Goal: Transaction & Acquisition: Purchase product/service

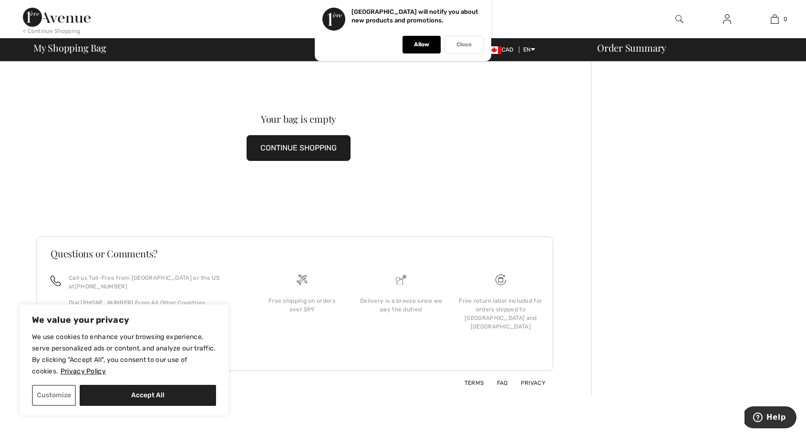
click at [465, 50] on div "Close" at bounding box center [464, 45] width 39 height 18
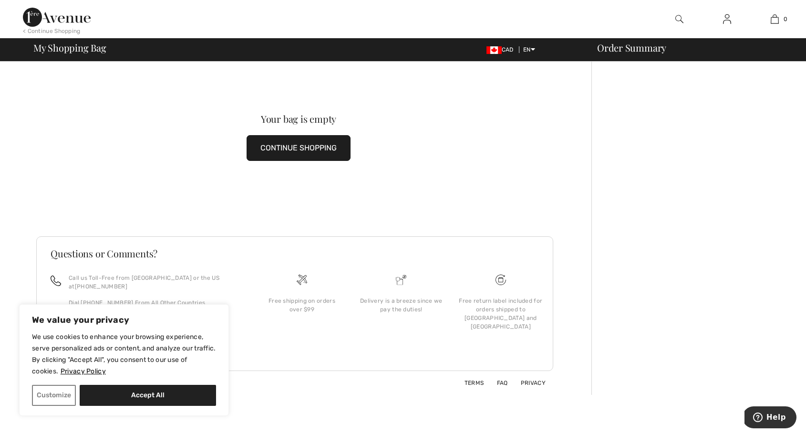
click at [727, 21] on img at bounding box center [727, 18] width 8 height 11
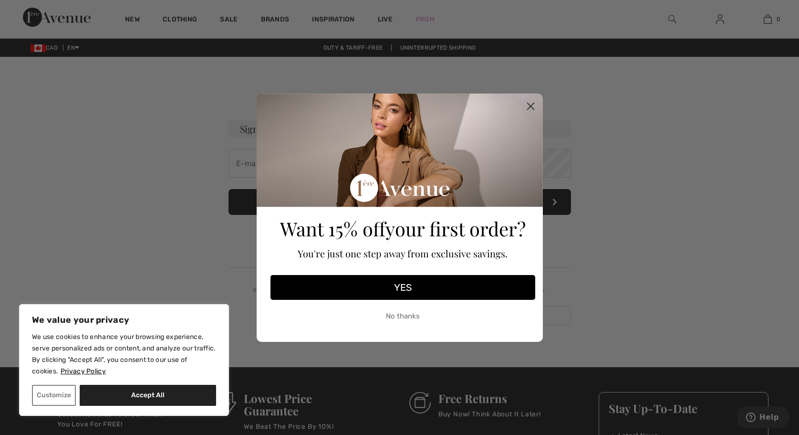
click at [535, 107] on circle "Close dialog" at bounding box center [530, 106] width 16 height 16
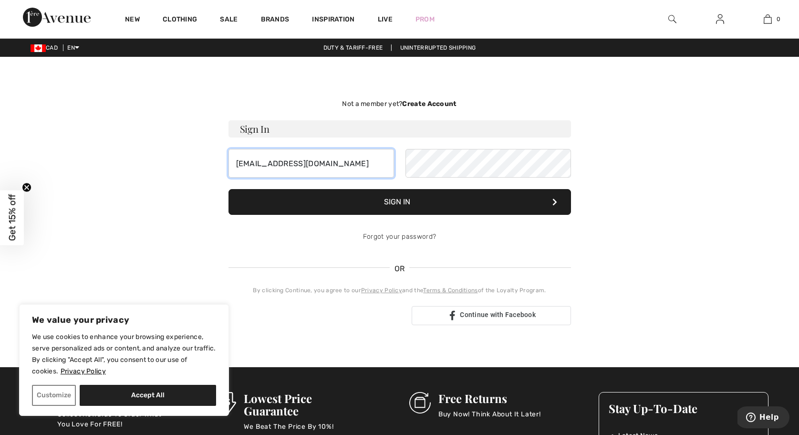
type input "mannhe68@gmail.com"
click at [423, 203] on button "Sign In" at bounding box center [400, 202] width 343 height 26
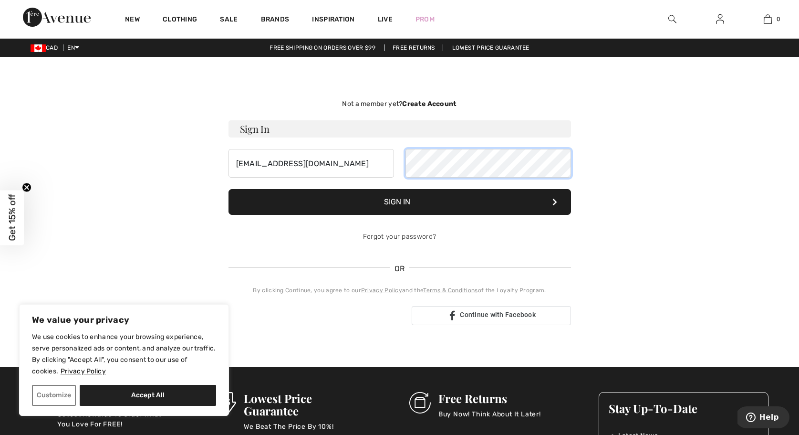
click at [399, 202] on button "Sign In" at bounding box center [400, 202] width 343 height 26
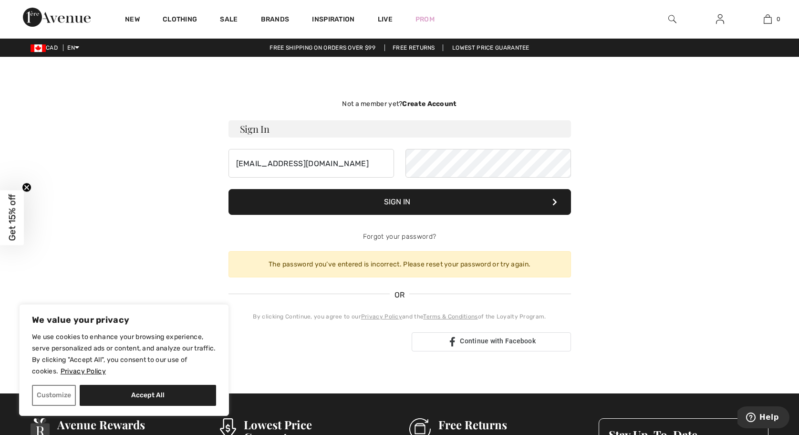
click at [435, 197] on button "Sign In" at bounding box center [400, 202] width 343 height 26
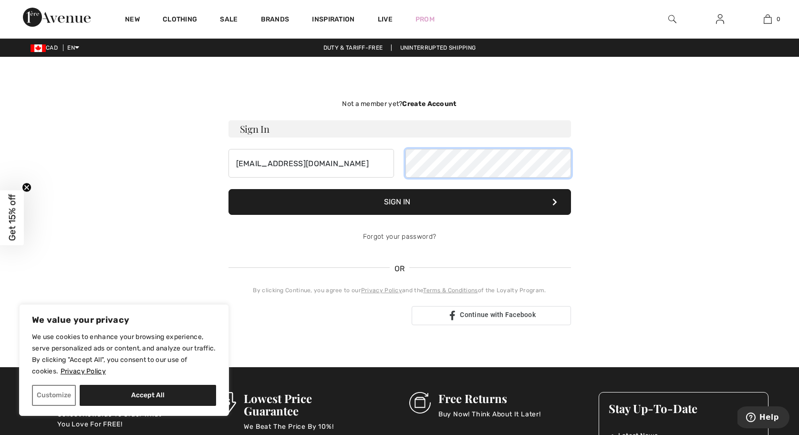
click at [399, 202] on button "Sign In" at bounding box center [400, 202] width 343 height 26
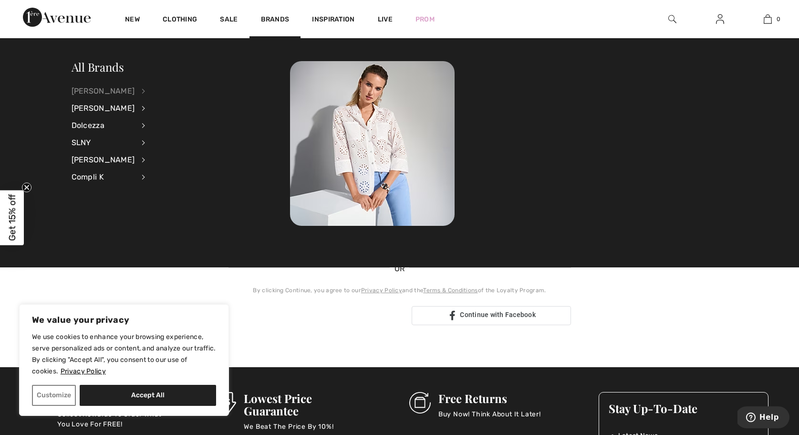
click at [113, 88] on div "[PERSON_NAME]" at bounding box center [103, 91] width 63 height 17
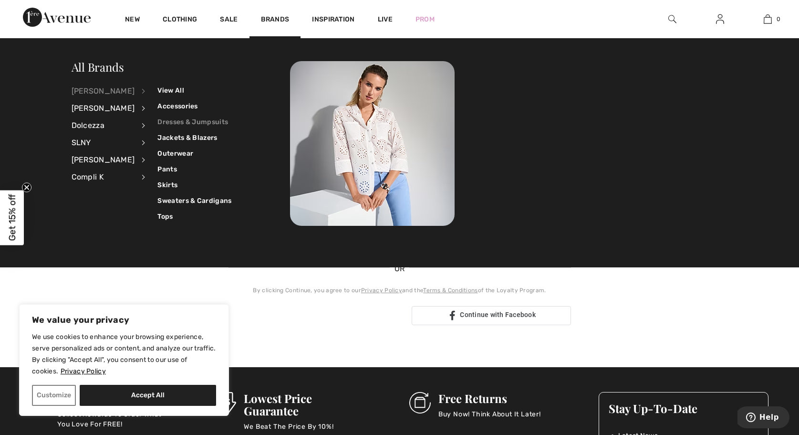
click at [195, 115] on link "Dresses & Jumpsuits" at bounding box center [194, 122] width 74 height 16
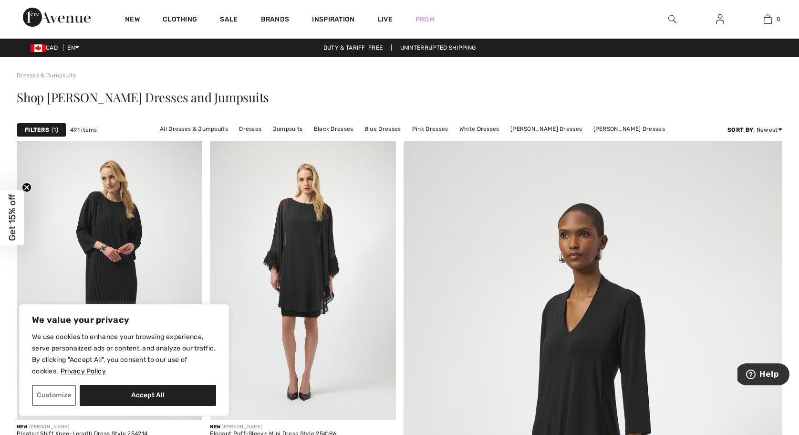
click at [721, 21] on img at bounding box center [720, 18] width 8 height 11
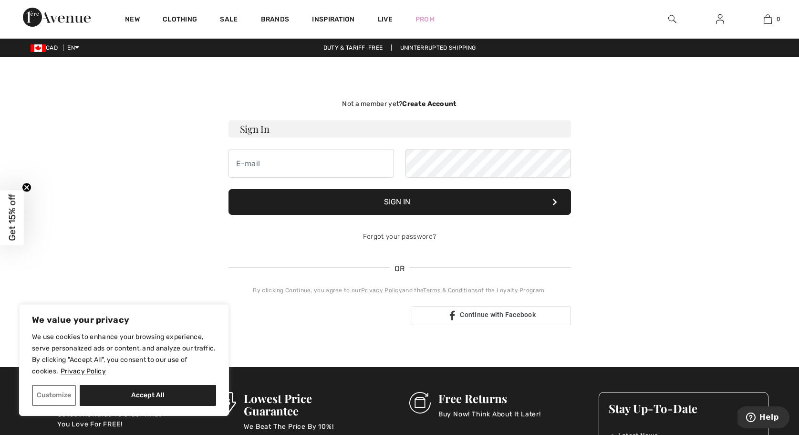
click at [146, 103] on div "Not a member yet? Create Account Sign In Sign In Forgot your password? OR" at bounding box center [400, 212] width 656 height 264
